Goal: Check status: Check status

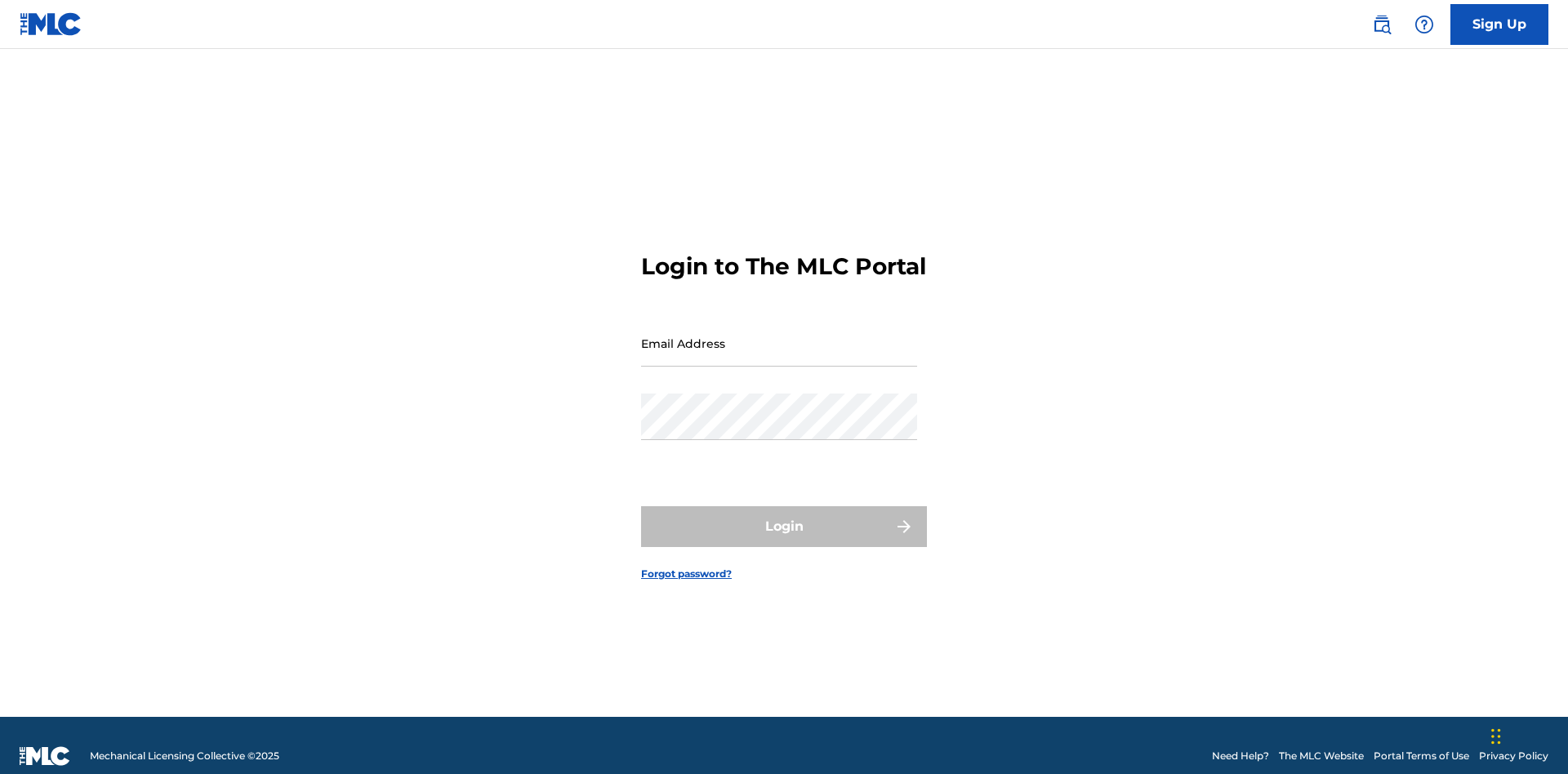
scroll to position [21, 0]
click at [779, 336] on input "Email Address" at bounding box center [779, 343] width 276 height 47
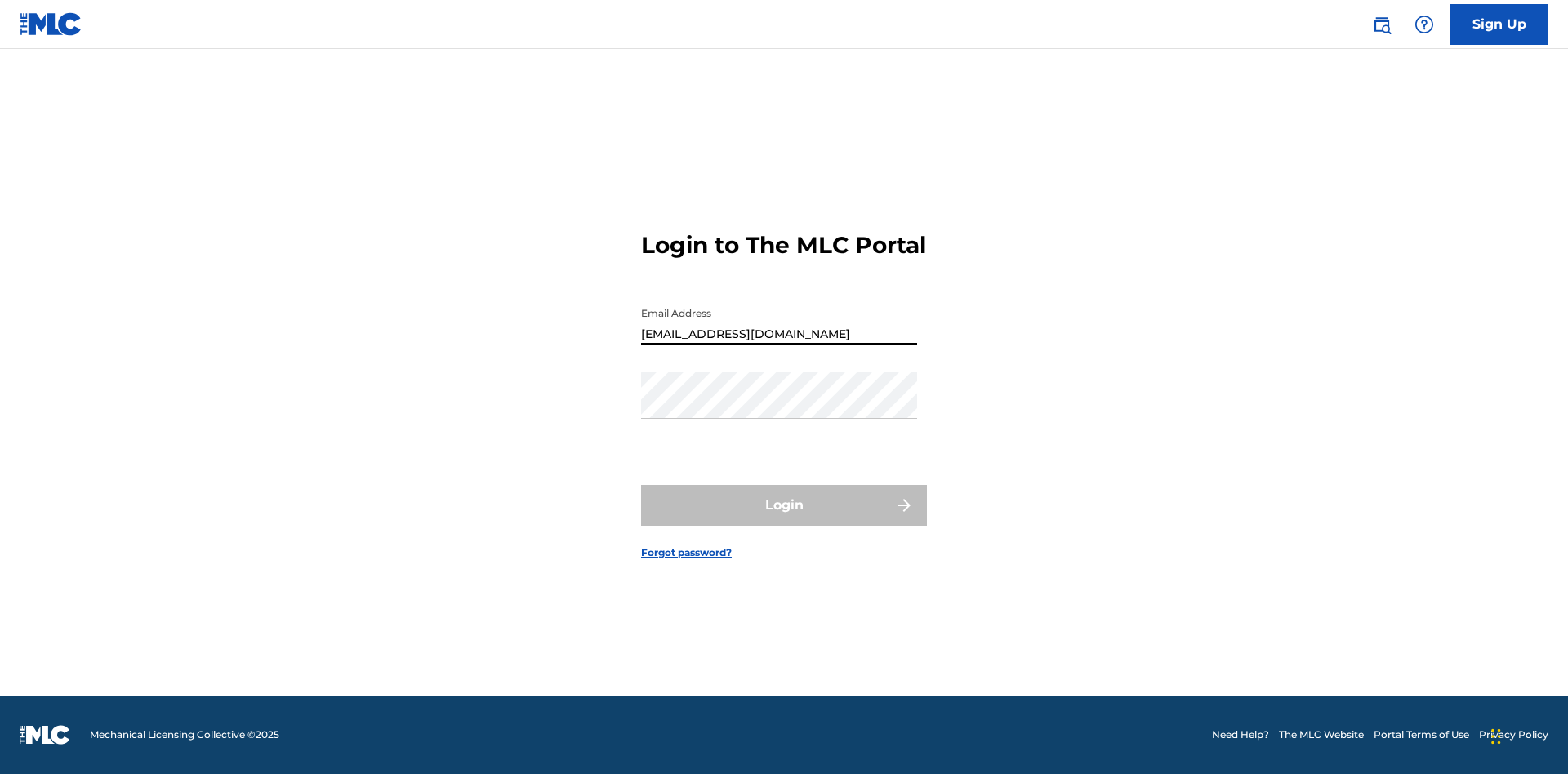
type input "Duke.McTesterson@gmail.com"
click at [784, 519] on button "Login" at bounding box center [784, 505] width 286 height 41
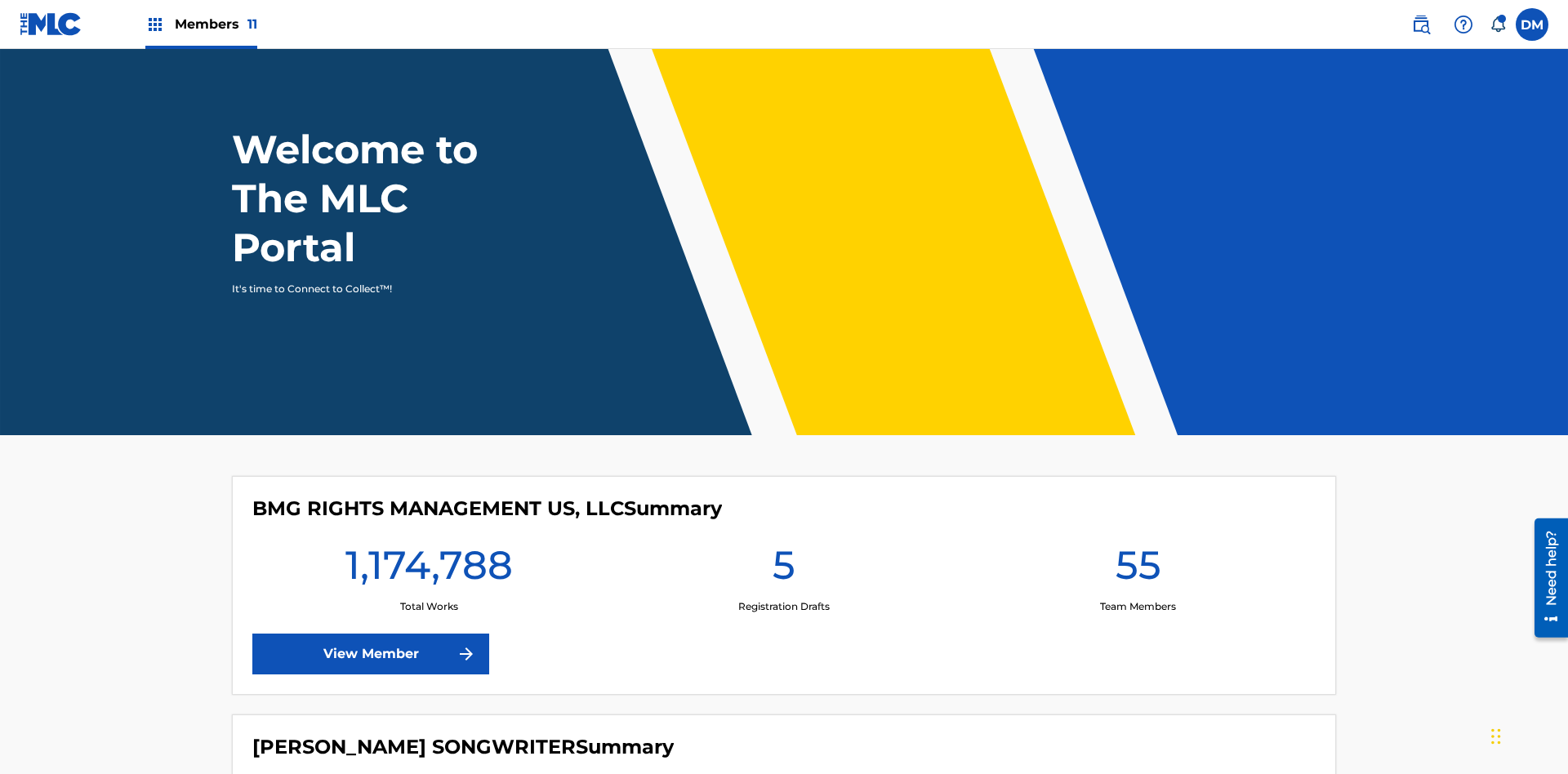
click at [201, 23] on span "Members 11" at bounding box center [215, 24] width 82 height 19
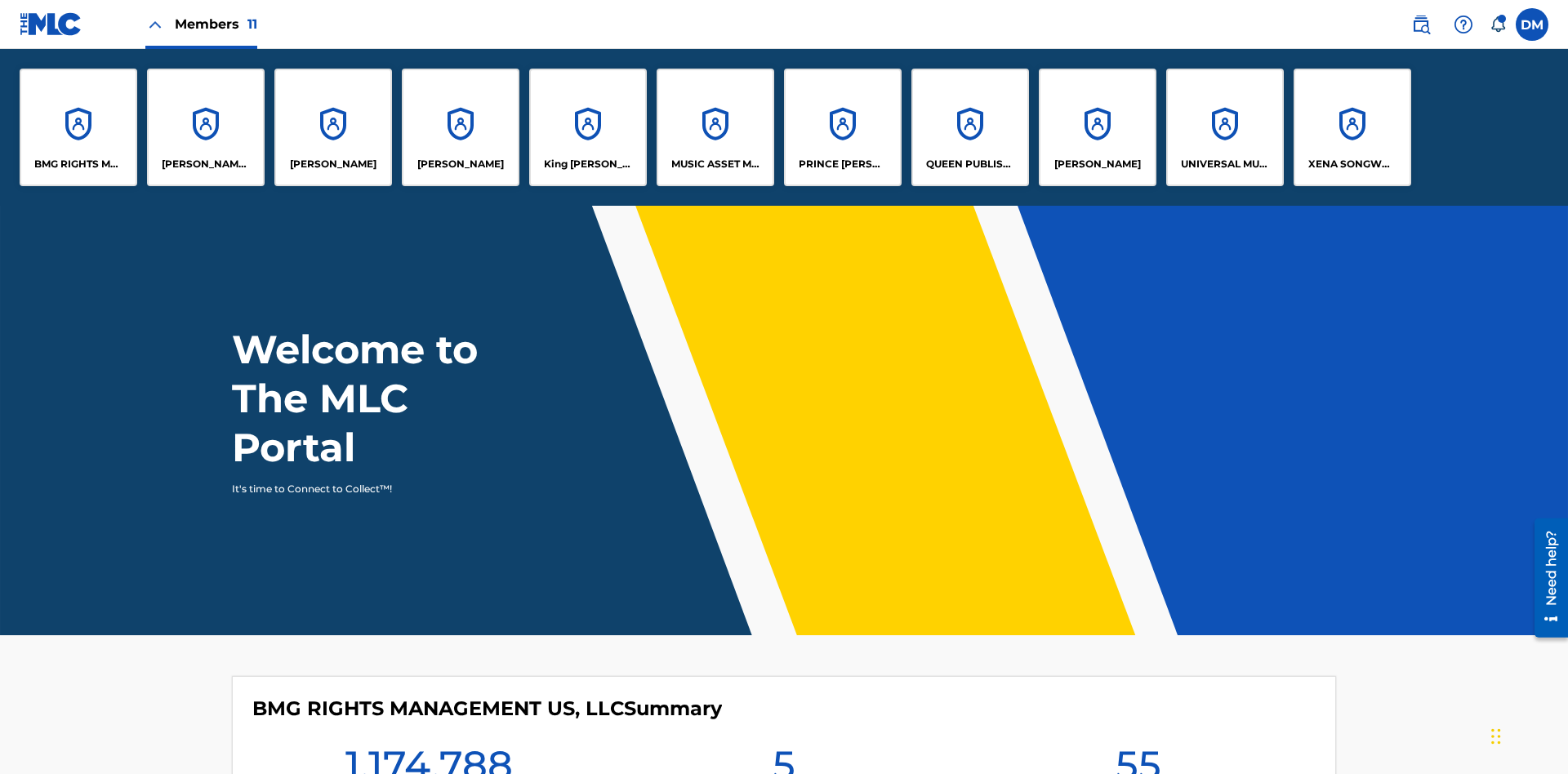
click at [1224, 164] on p "UNIVERSAL MUSIC PUB GROUP" at bounding box center [1225, 164] width 89 height 15
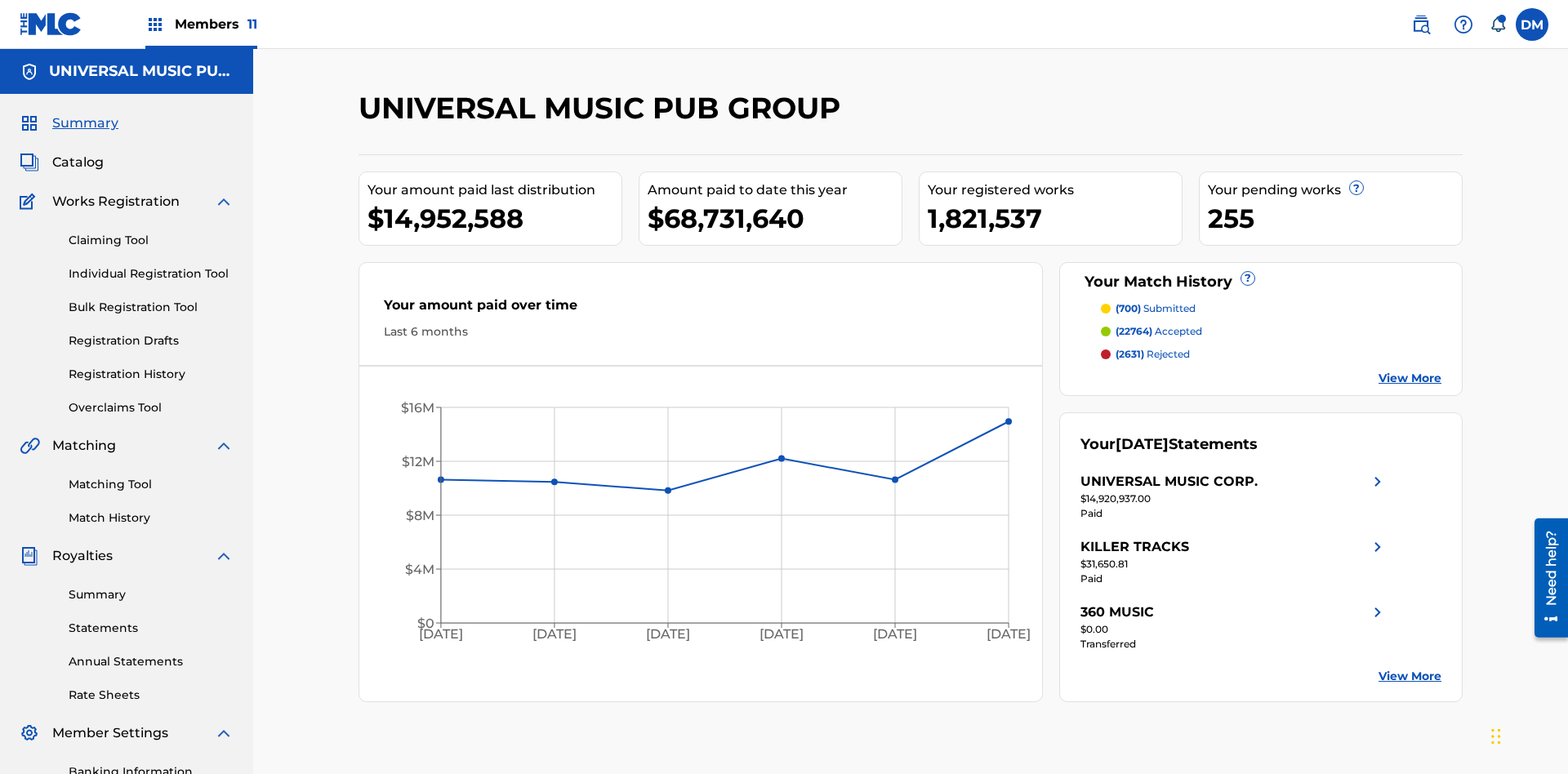
click at [151, 366] on link "Registration History" at bounding box center [151, 374] width 165 height 17
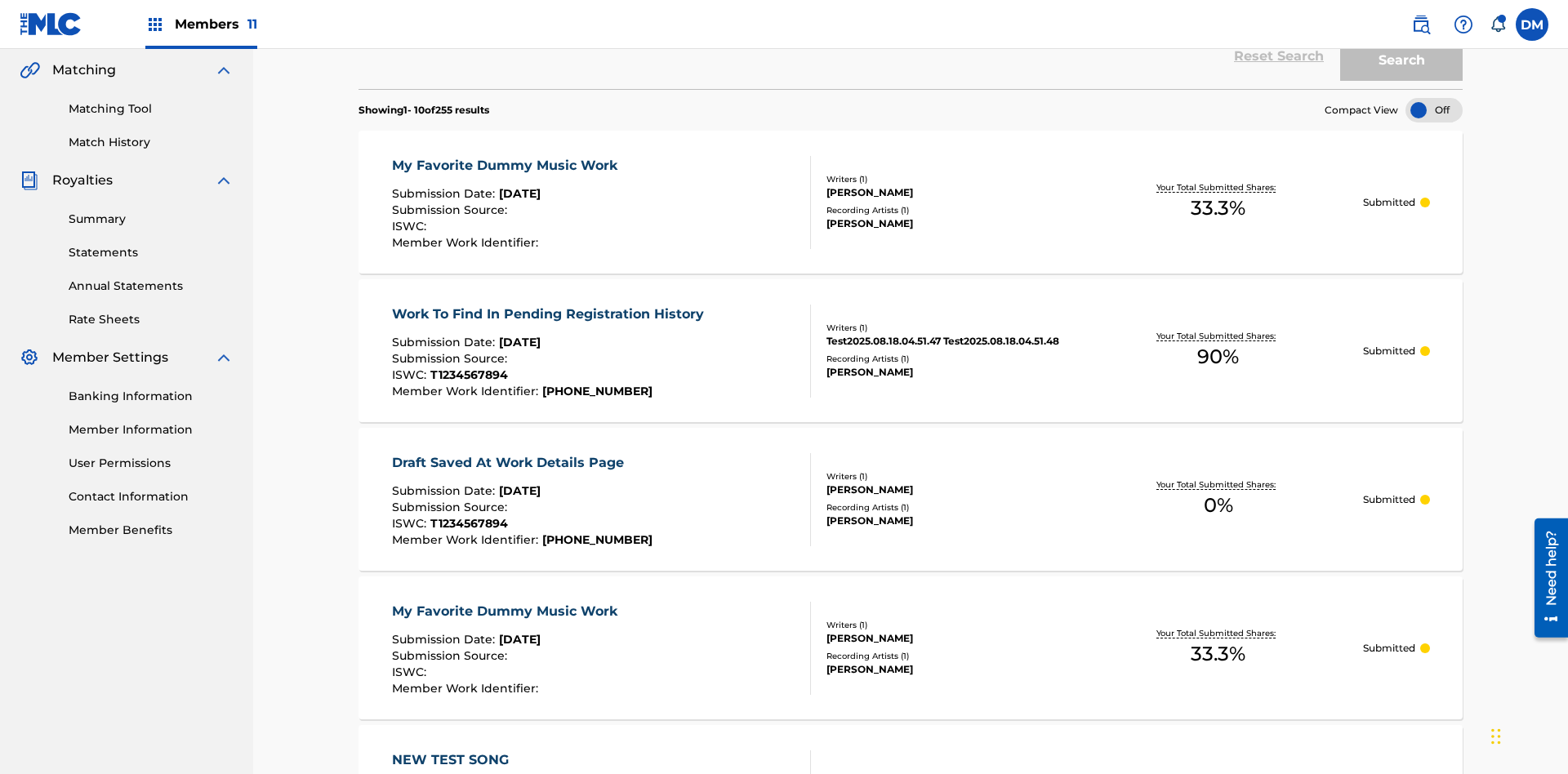
click at [1434, 110] on div at bounding box center [1434, 110] width 57 height 24
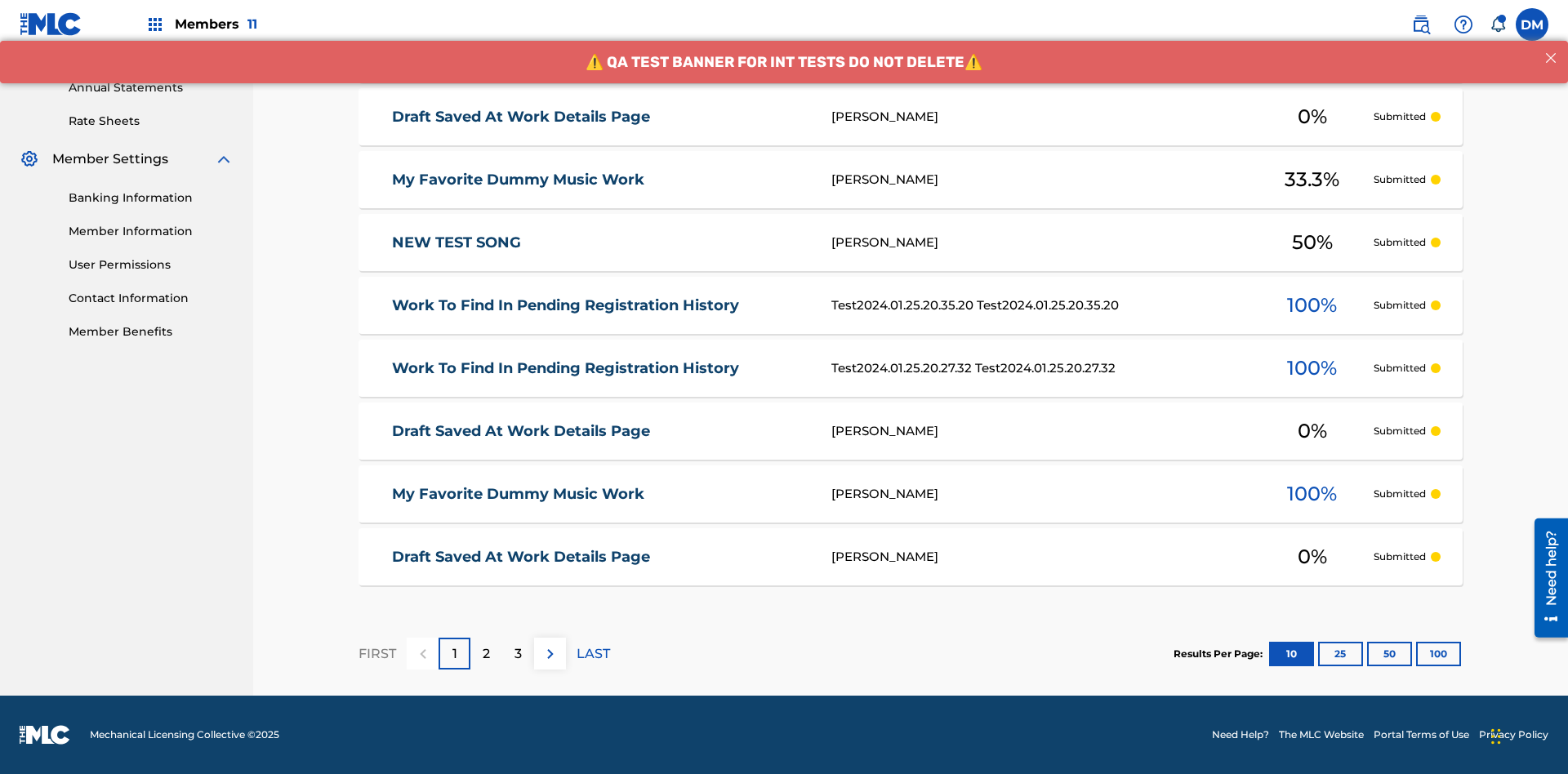
scroll to position [376, 0]
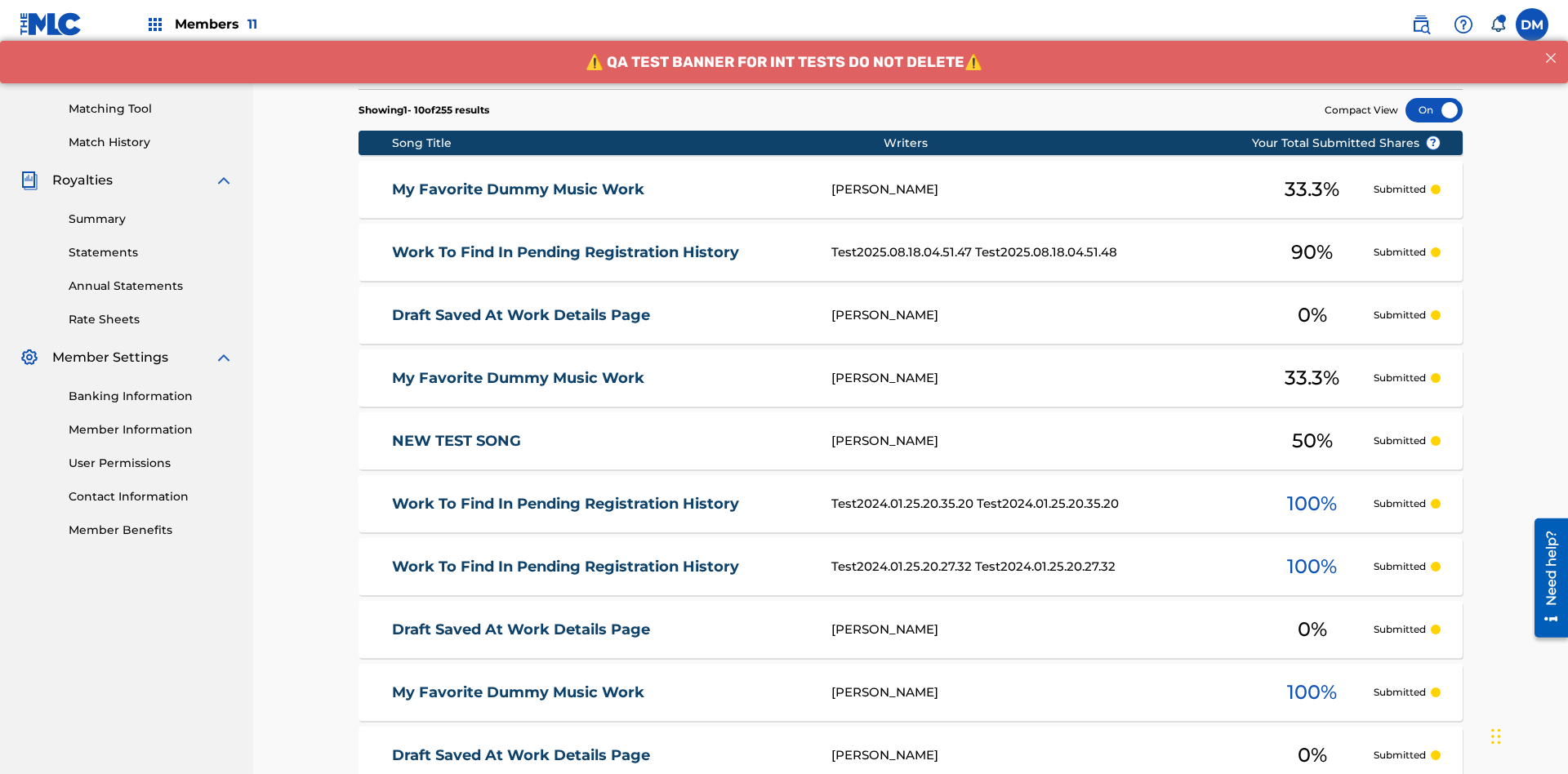
click at [1434, 110] on div at bounding box center [1434, 110] width 57 height 24
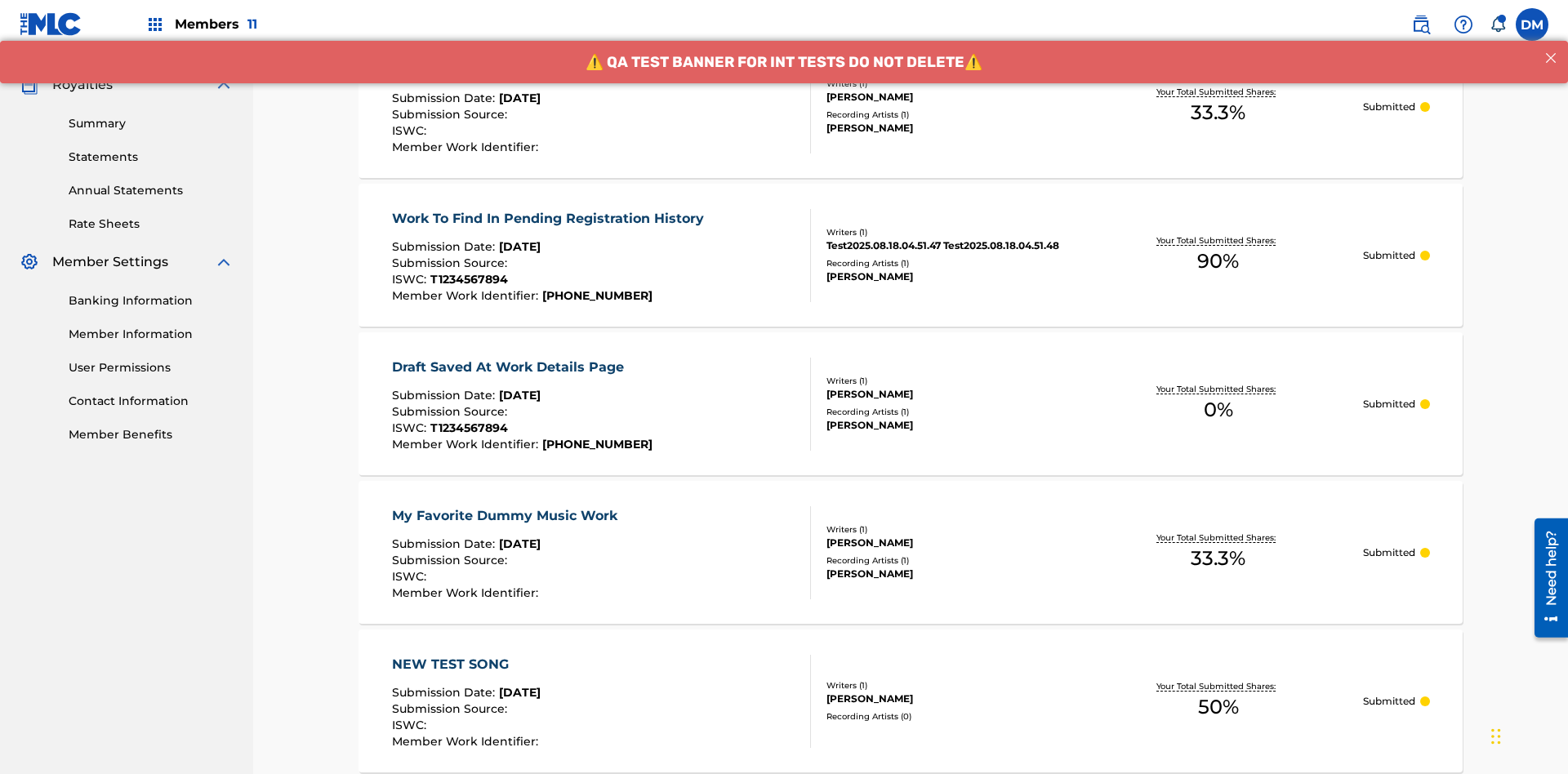
scroll to position [155, 0]
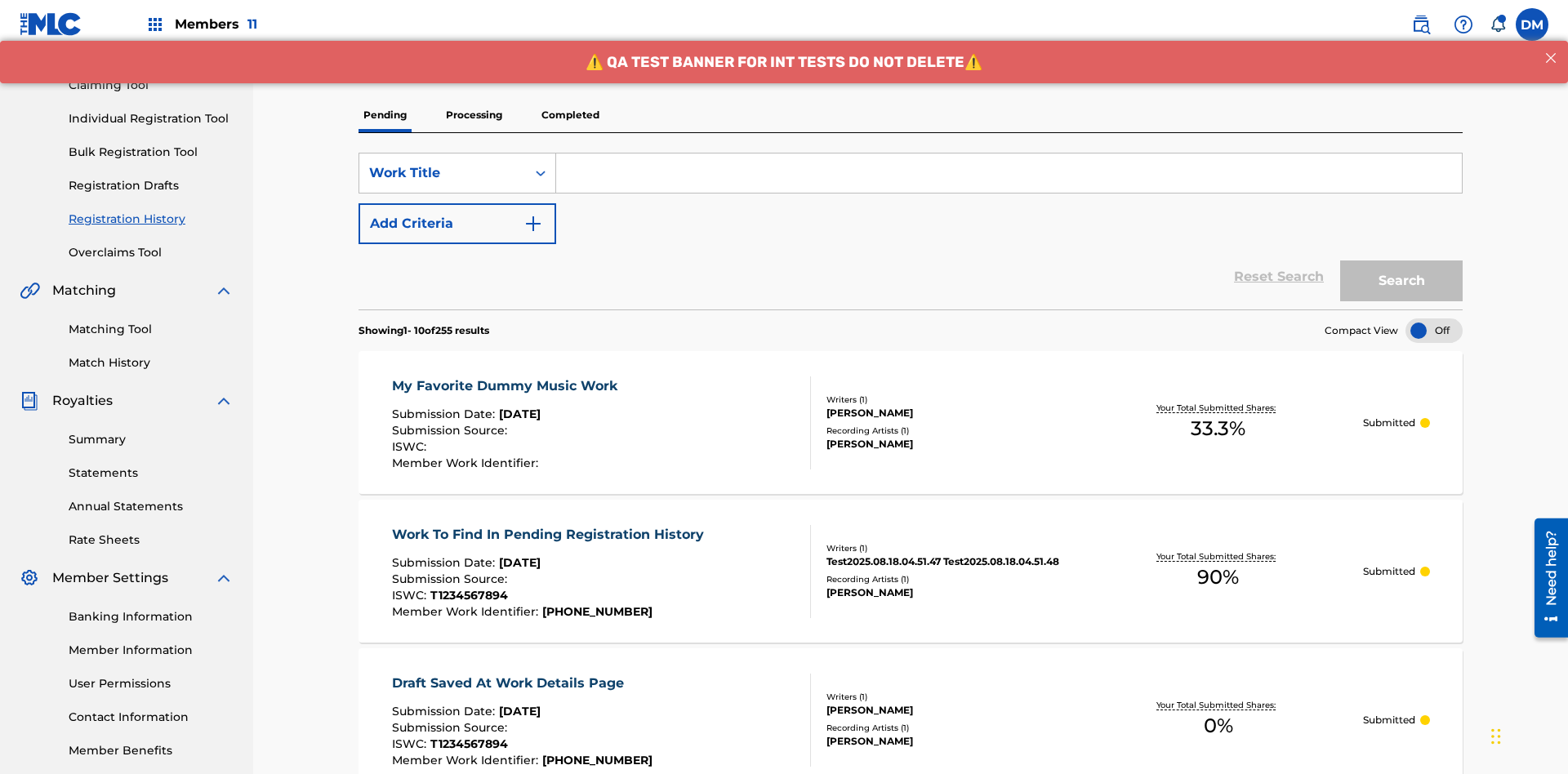
click at [474, 116] on p "Processing" at bounding box center [474, 115] width 66 height 35
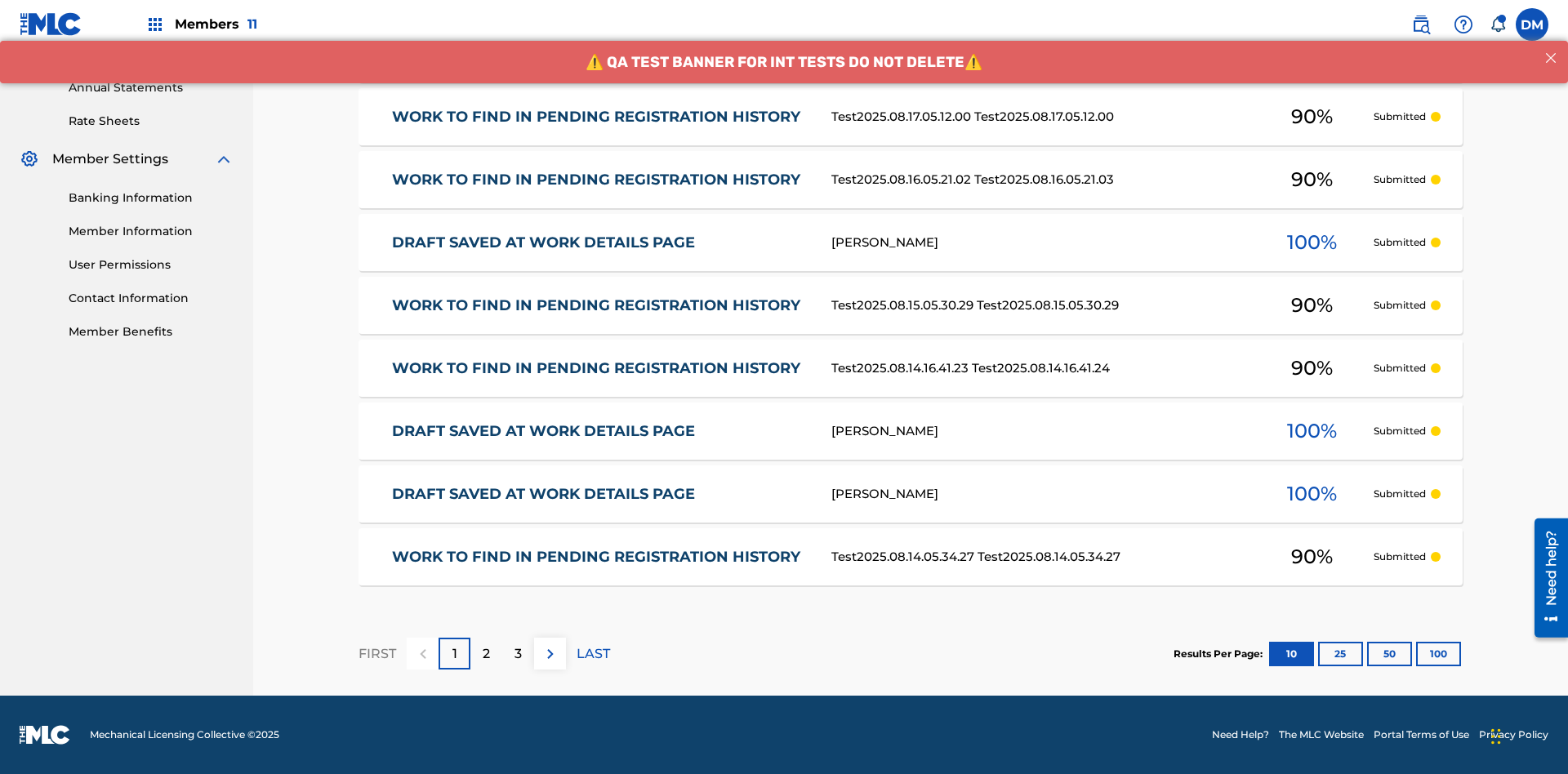
scroll to position [376, 0]
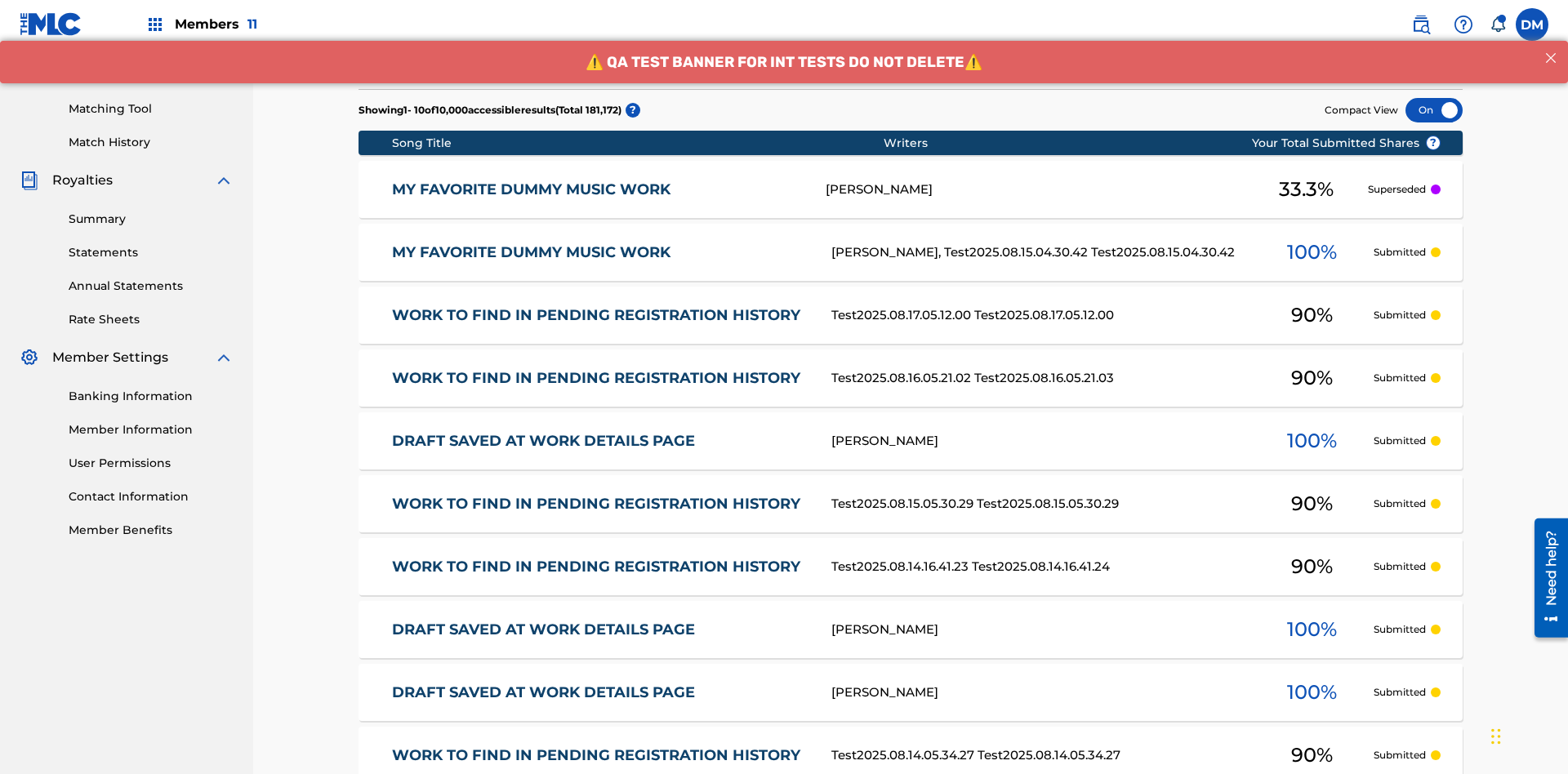
click at [1434, 110] on div at bounding box center [1434, 110] width 57 height 24
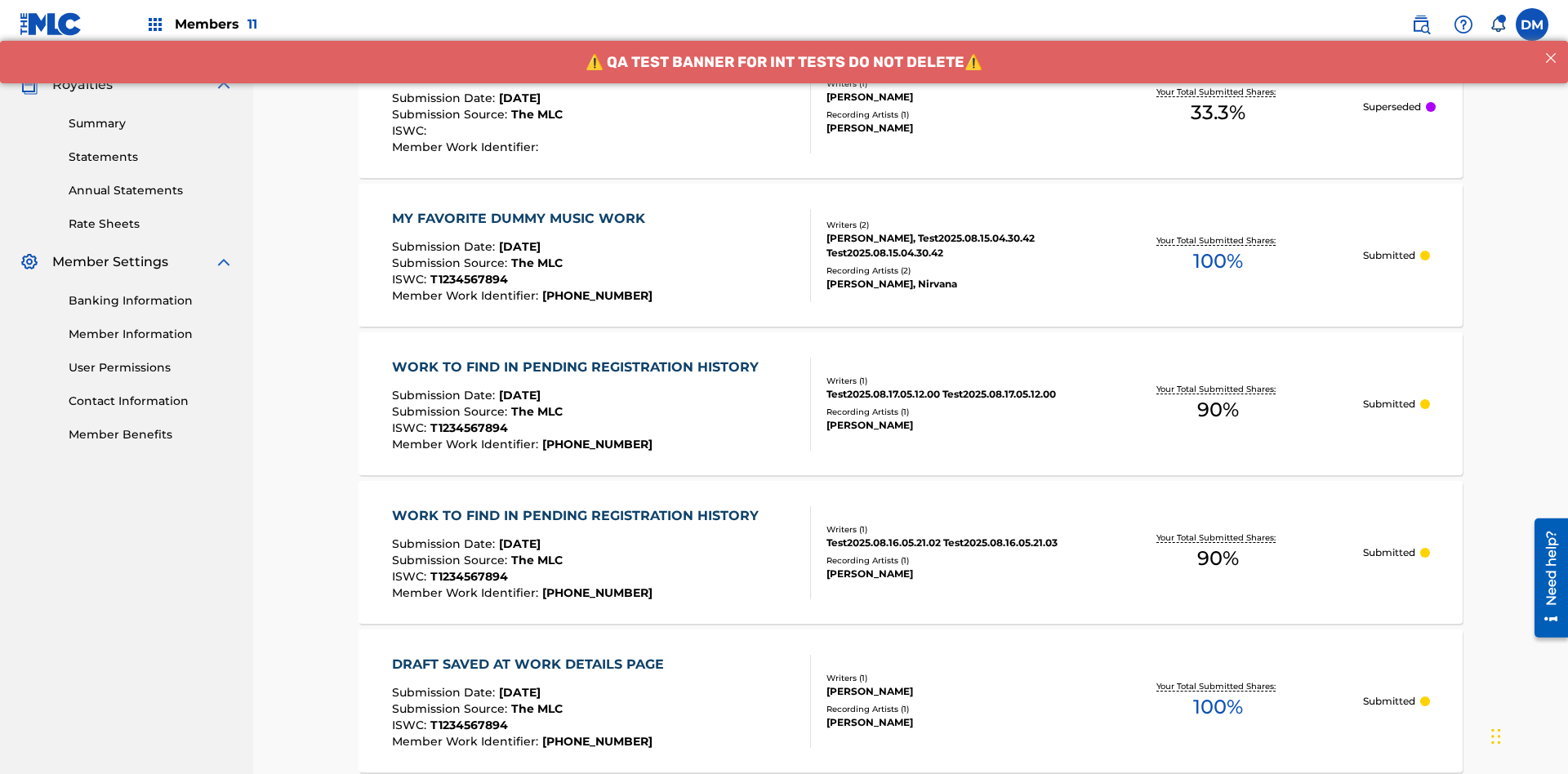
scroll to position [475, 0]
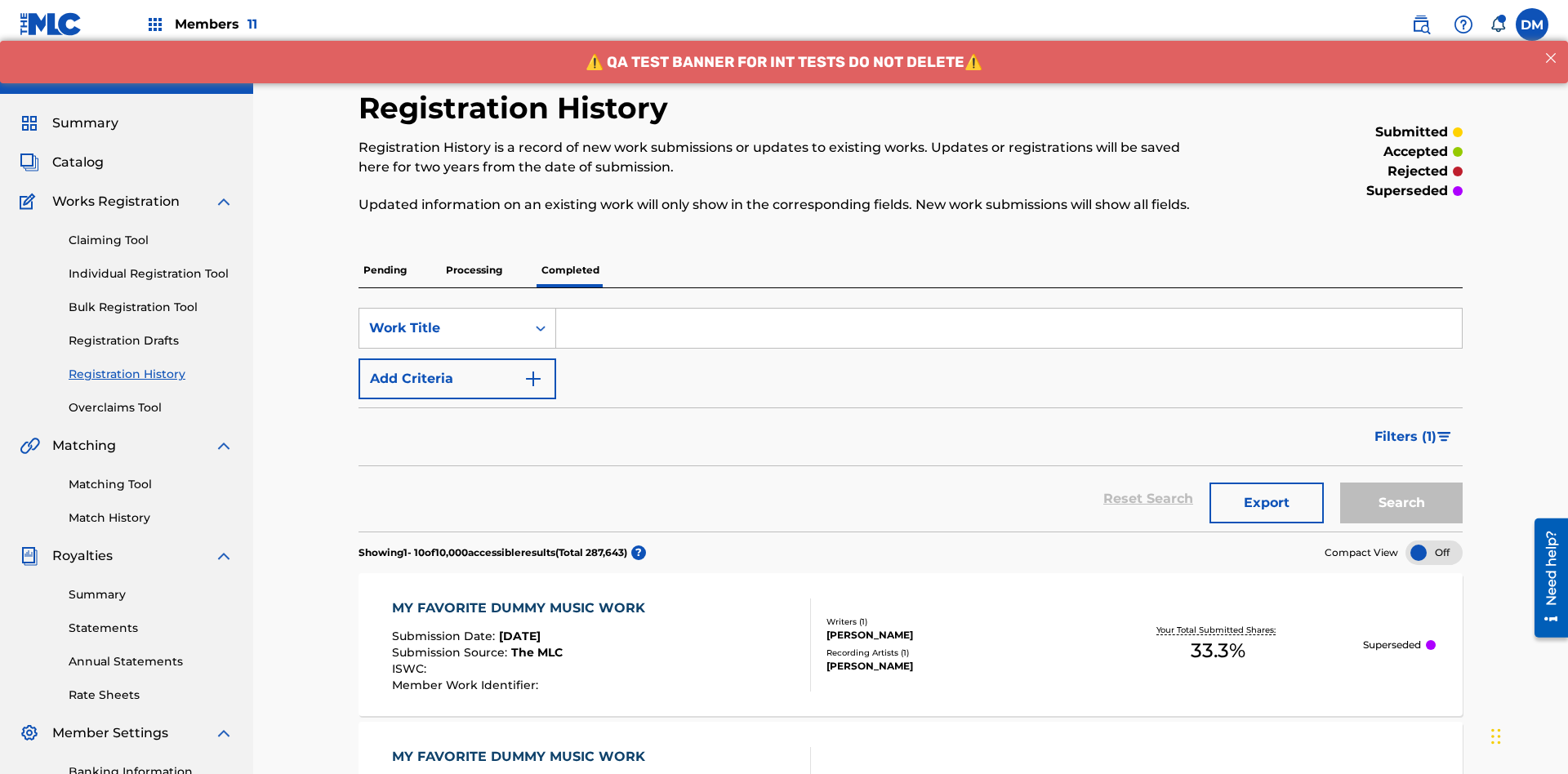
scroll to position [443, 0]
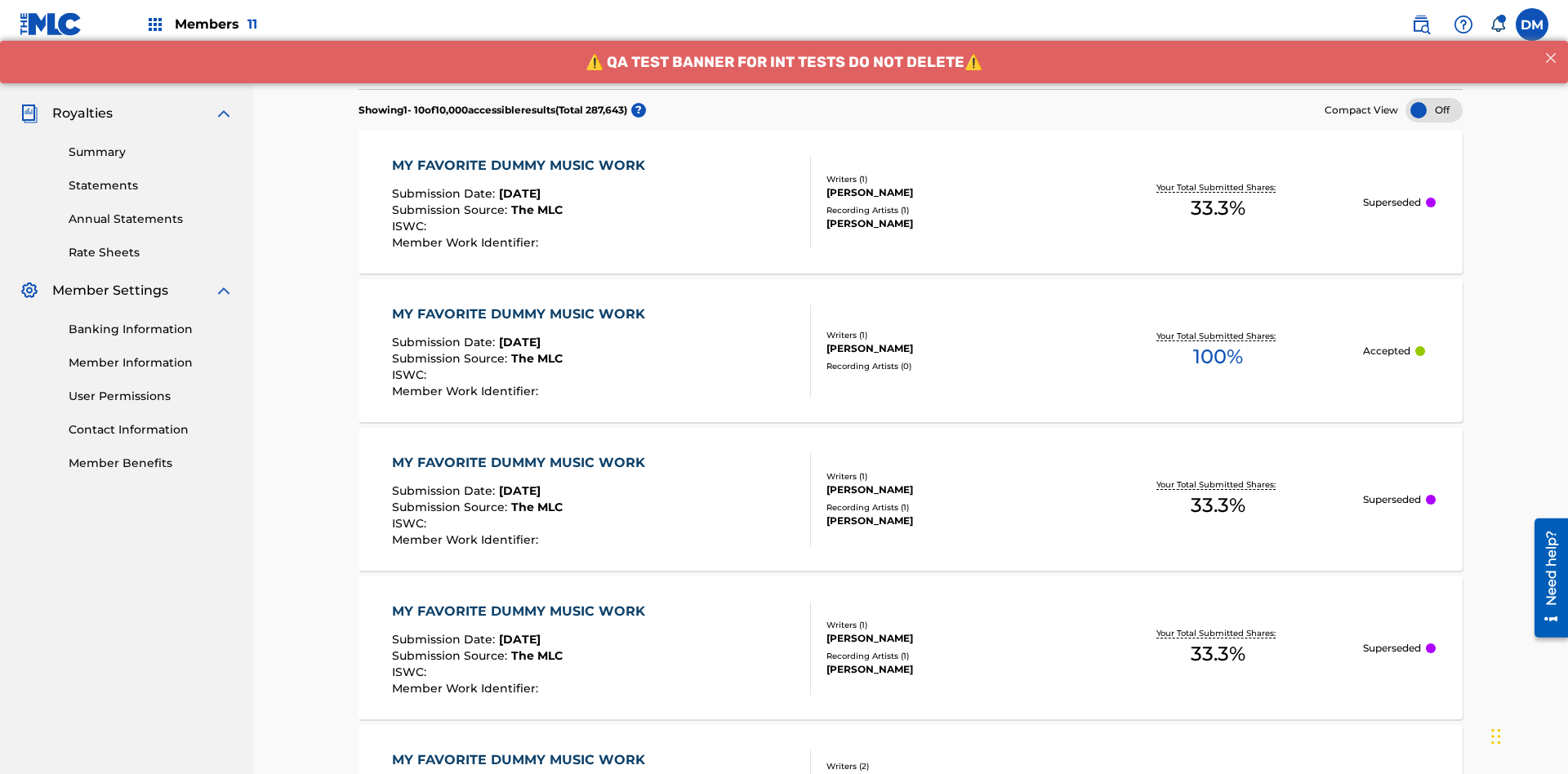
click at [1434, 110] on div at bounding box center [1434, 110] width 57 height 24
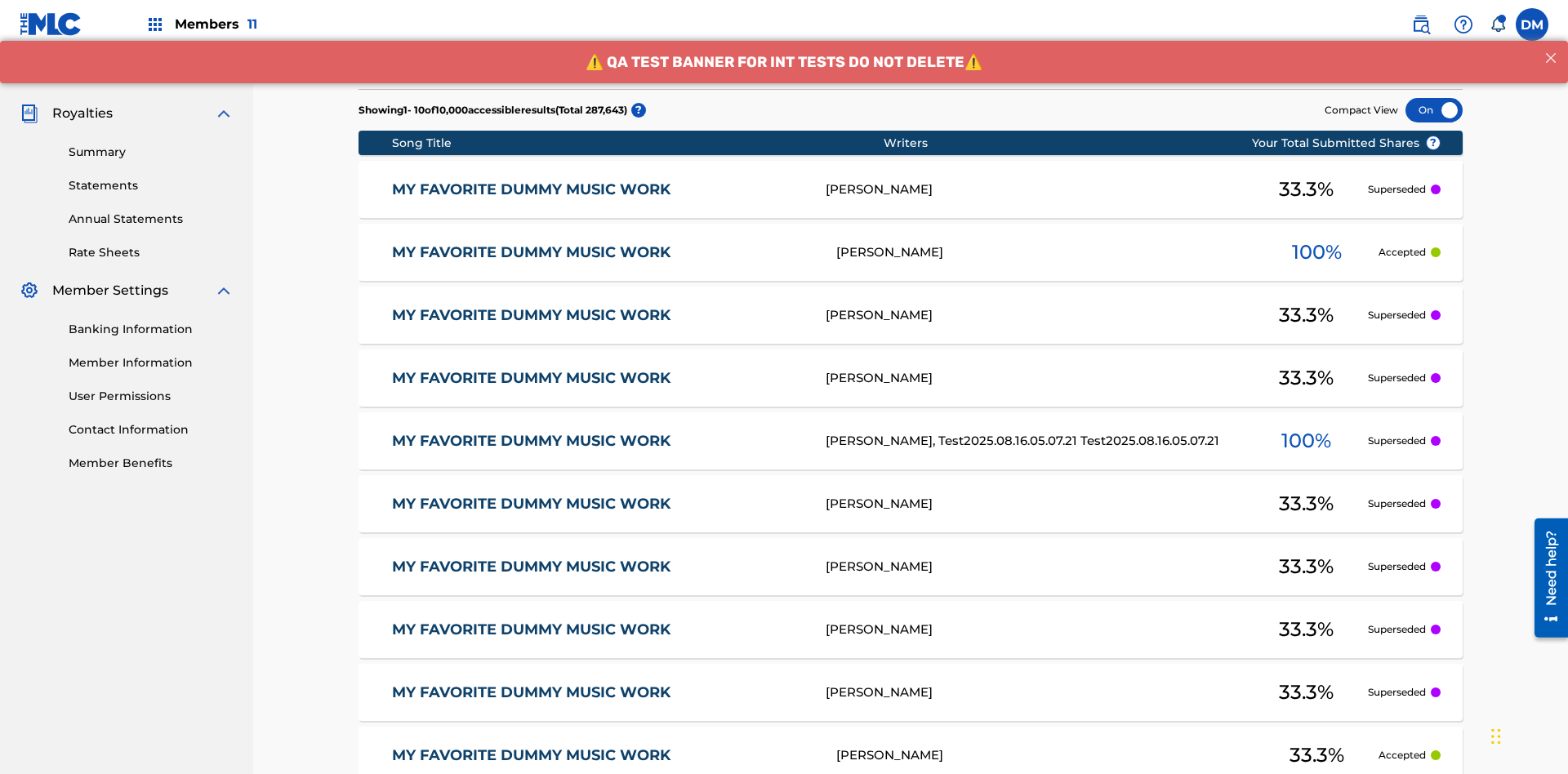
click at [1434, 110] on div at bounding box center [1434, 110] width 57 height 24
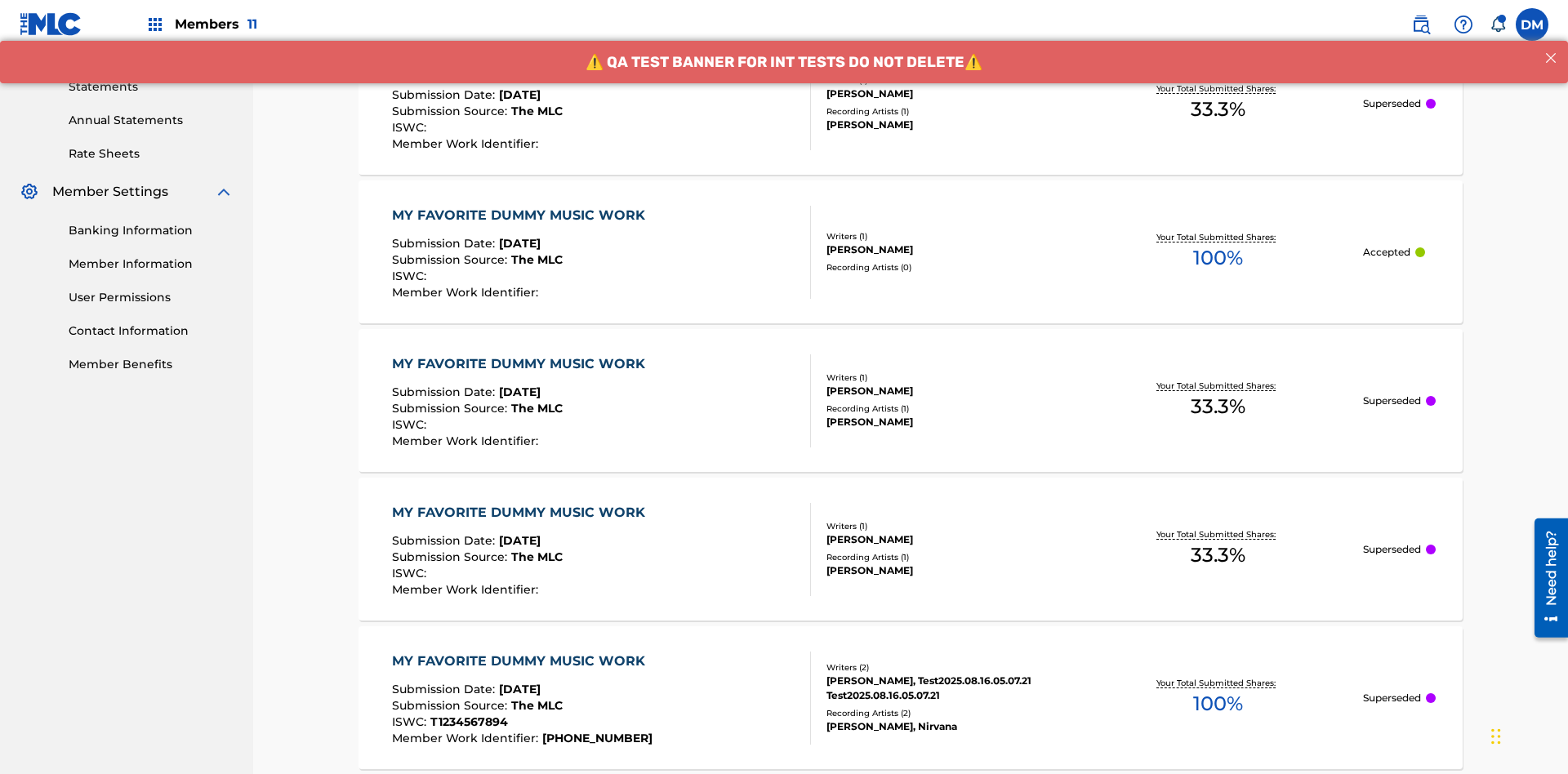
scroll to position [500, 0]
